Goal: Task Accomplishment & Management: Use online tool/utility

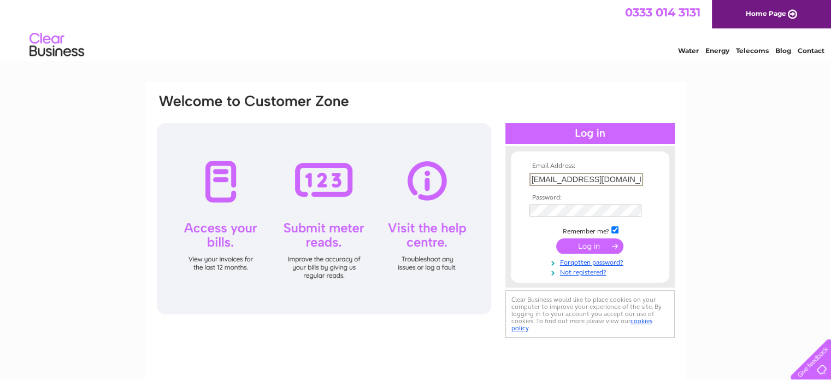
type input "[EMAIL_ADDRESS][DOMAIN_NAME]"
click at [556, 238] on input "submit" at bounding box center [589, 245] width 67 height 15
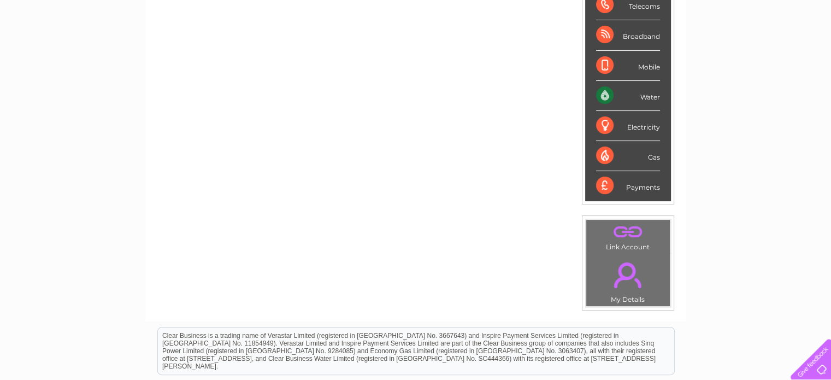
scroll to position [202, 0]
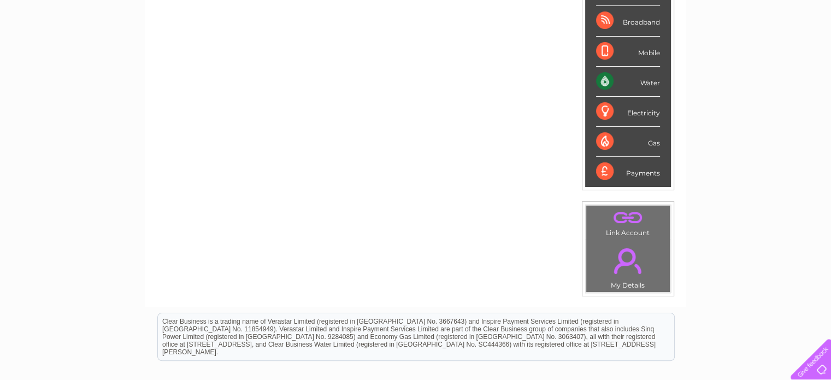
click at [611, 85] on div "Water" at bounding box center [628, 82] width 64 height 30
click at [605, 79] on div "Water" at bounding box center [628, 82] width 64 height 30
click at [656, 80] on div "Water" at bounding box center [628, 82] width 64 height 30
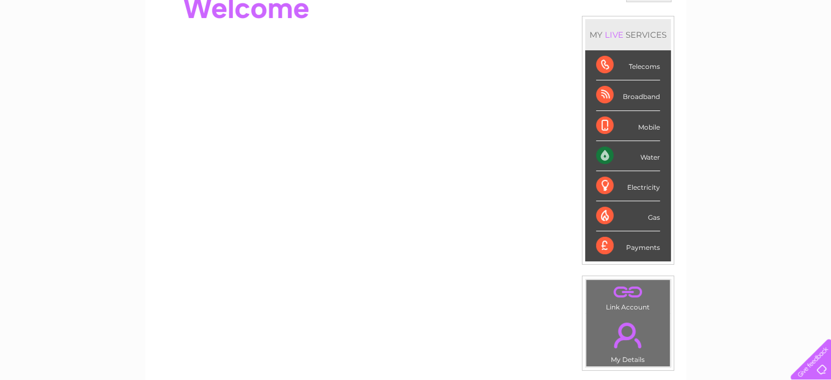
scroll to position [0, 0]
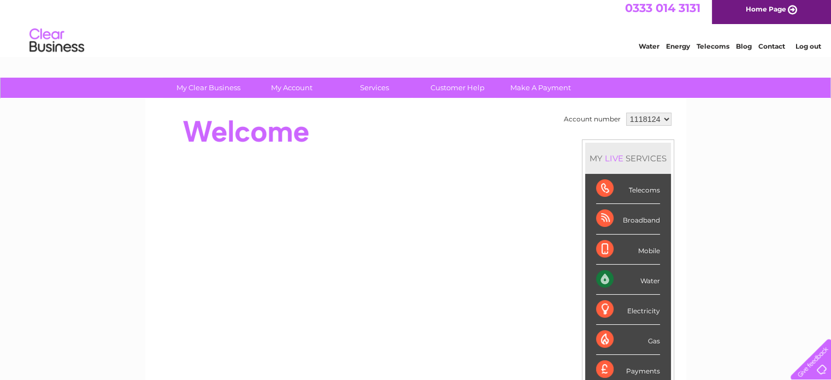
scroll to position [3, 0]
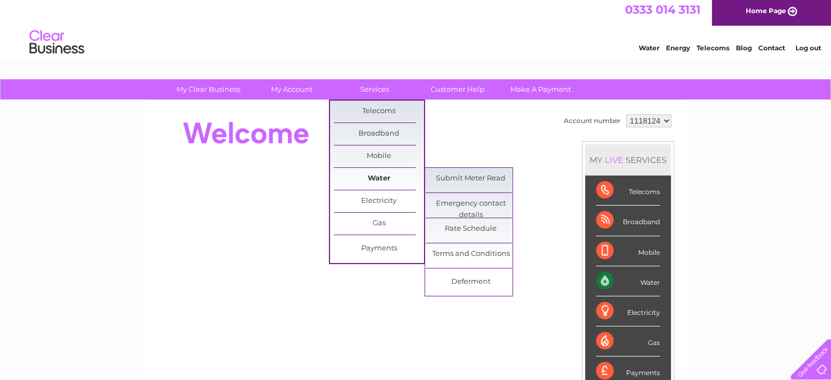
click at [381, 176] on link "Water" at bounding box center [379, 179] width 90 height 22
click at [464, 179] on link "Submit Meter Read" at bounding box center [471, 179] width 90 height 22
